Goal: Information Seeking & Learning: Understand process/instructions

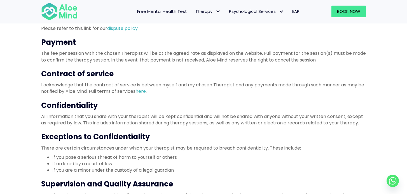
scroll to position [194, 0]
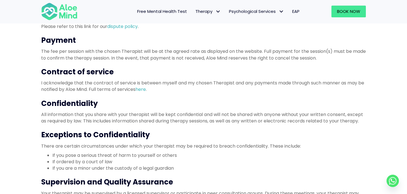
click at [81, 102] on h3 "Confidentiality" at bounding box center [203, 104] width 325 height 10
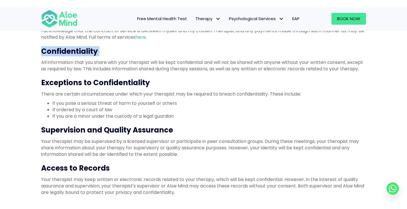
scroll to position [254, 0]
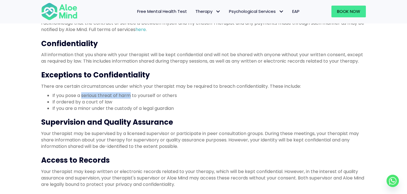
drag, startPoint x: 83, startPoint y: 95, endPoint x: 131, endPoint y: 97, distance: 48.7
click at [131, 97] on li "If you pose a serious threat of harm to yourself or others" at bounding box center [208, 95] width 313 height 6
drag, startPoint x: 163, startPoint y: 96, endPoint x: 182, endPoint y: 96, distance: 19.3
click at [182, 96] on li "If you pose a serious threat of harm to yourself or others" at bounding box center [208, 95] width 313 height 6
click at [107, 101] on li "If ordered by a court of law" at bounding box center [208, 102] width 313 height 6
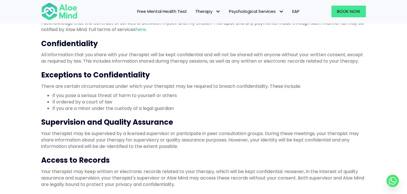
click at [107, 101] on li "If ordered by a court of law" at bounding box center [208, 102] width 313 height 6
